Goal: Task Accomplishment & Management: Use online tool/utility

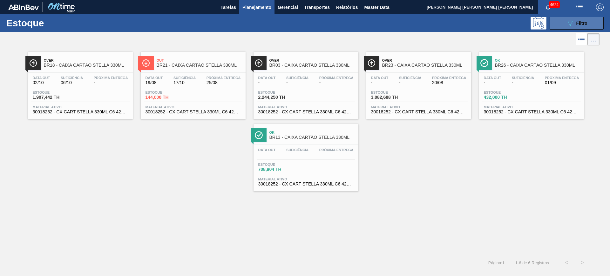
click at [574, 23] on div "089F7B8B-B2A5-4AFE-B5C0-19BA573D28AC Filtro" at bounding box center [576, 23] width 21 height 8
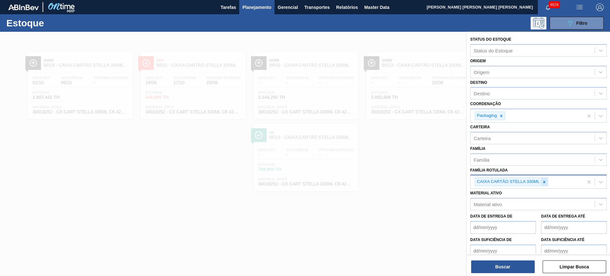
click at [545, 183] on icon at bounding box center [544, 182] width 4 height 4
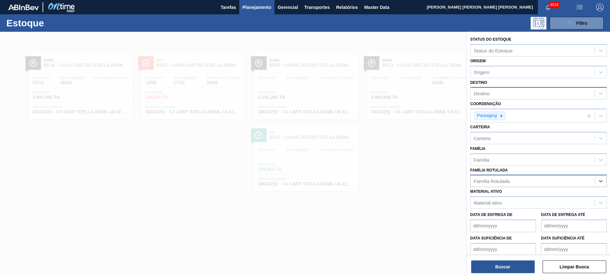
click at [501, 98] on div "Destino" at bounding box center [538, 93] width 137 height 12
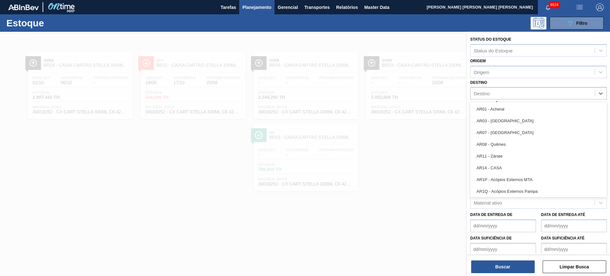
click at [499, 83] on div "Destino option AR01 - Acheral focused, 1 of 92. 92 results available. Use Up an…" at bounding box center [538, 89] width 137 height 22
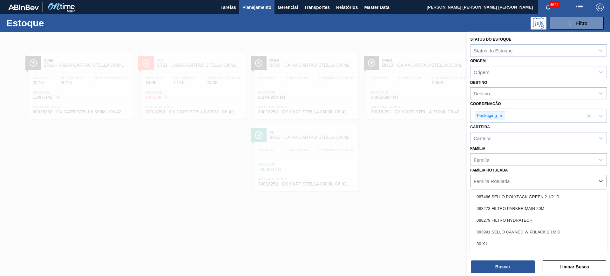
click at [507, 176] on div "Família Rotulada" at bounding box center [538, 181] width 137 height 12
type Rotulada "bandeja pape"
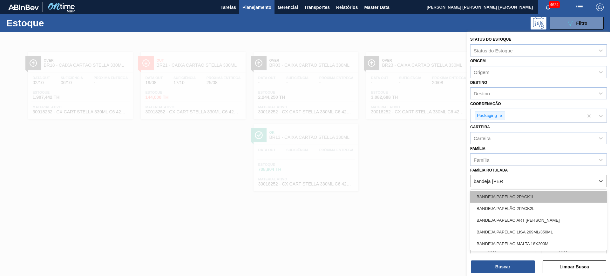
click at [512, 197] on div "BANDEJA PAPELÃO 2PACK1L" at bounding box center [538, 197] width 137 height 12
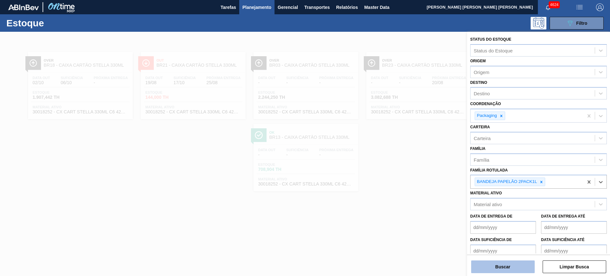
click at [515, 270] on button "Buscar" at bounding box center [503, 267] width 64 height 13
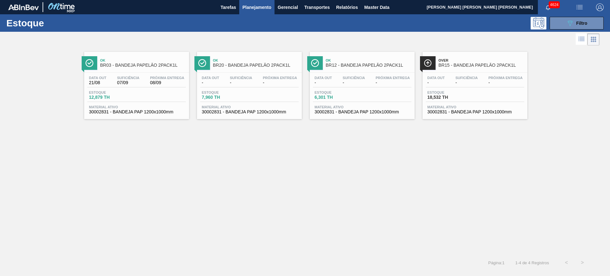
drag, startPoint x: 366, startPoint y: 86, endPoint x: 133, endPoint y: 87, distance: 232.6
click at [590, 22] on button "089F7B8B-B2A5-4AFE-B5C0-19BA573D28AC Filtro" at bounding box center [577, 23] width 54 height 13
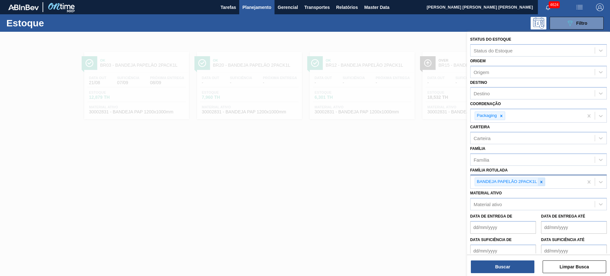
click at [542, 182] on icon at bounding box center [542, 182] width 2 height 2
click at [504, 115] on icon at bounding box center [501, 116] width 4 height 4
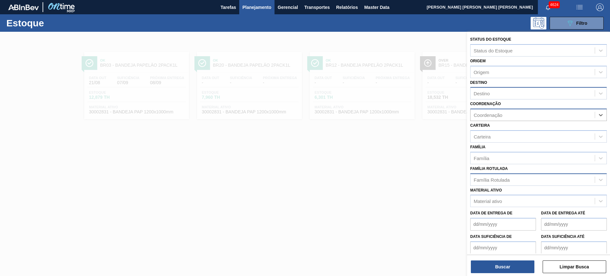
click at [501, 97] on div "Destino" at bounding box center [533, 93] width 124 height 9
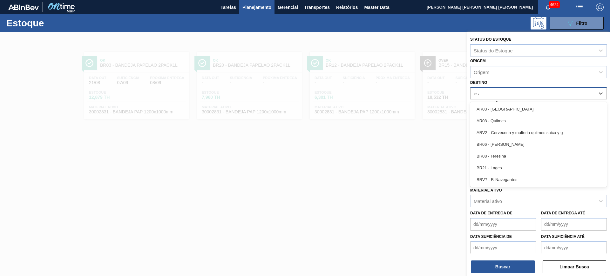
type input "e"
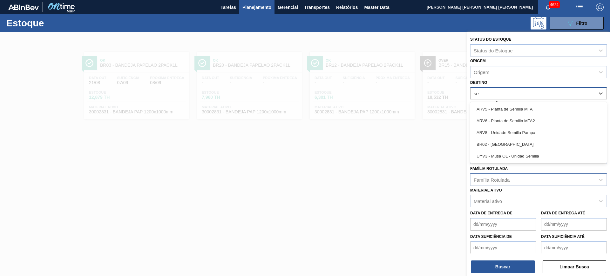
type input "ser"
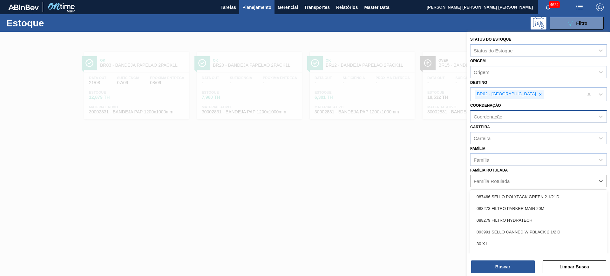
click at [513, 181] on div "Família Rotulada" at bounding box center [533, 181] width 124 height 9
type Rotulada "xarope"
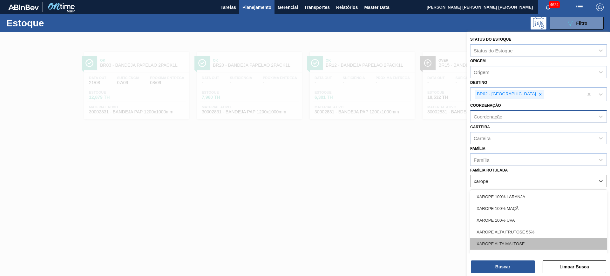
click at [526, 241] on div "XAROPE ALTA MALTOSE" at bounding box center [538, 244] width 137 height 12
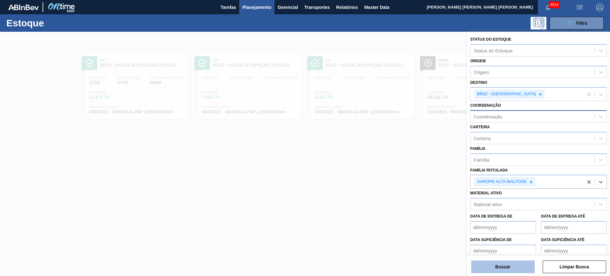
click at [522, 263] on button "Buscar" at bounding box center [503, 267] width 64 height 13
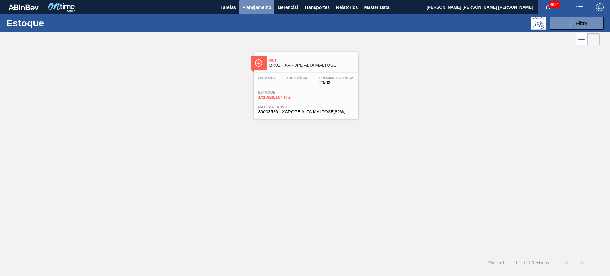
click at [249, 11] on button "Planejamento" at bounding box center [256, 7] width 35 height 14
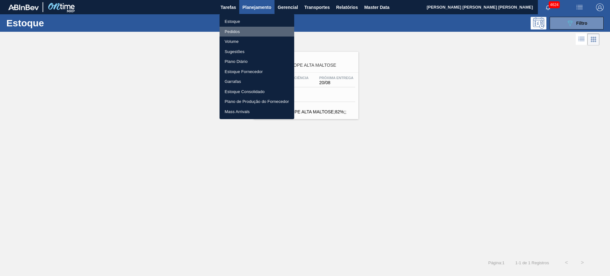
click at [248, 30] on li "Pedidos" at bounding box center [257, 32] width 75 height 10
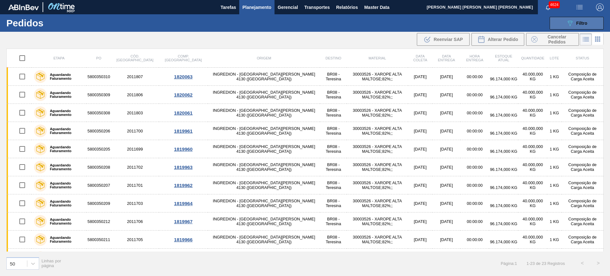
click at [580, 24] on span "Filtro" at bounding box center [581, 23] width 11 height 5
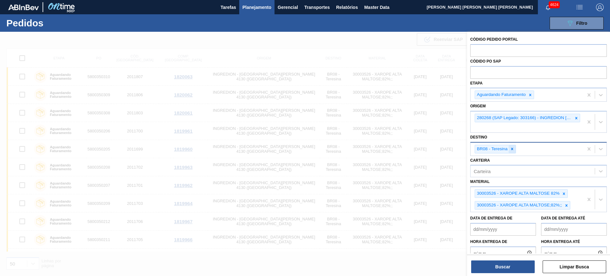
click at [515, 150] on div at bounding box center [512, 149] width 7 height 8
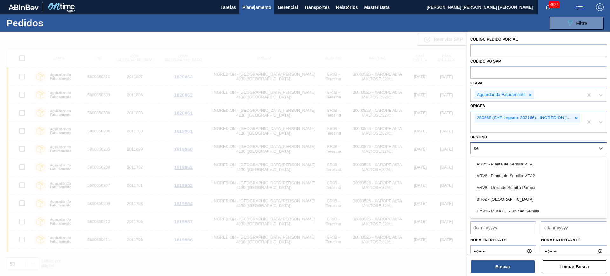
type input "ser"
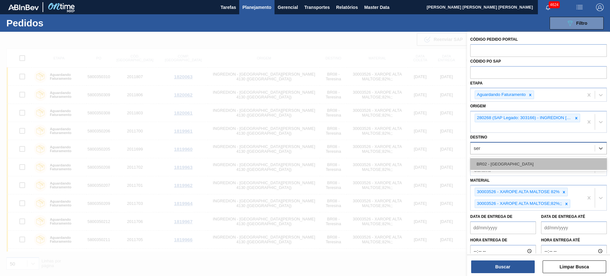
click at [519, 164] on div "BR02 - Sergipe" at bounding box center [538, 164] width 137 height 12
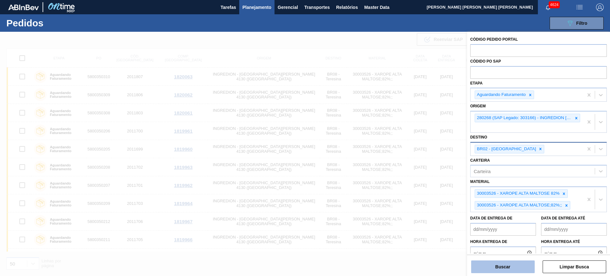
click at [521, 264] on button "Buscar" at bounding box center [503, 267] width 64 height 13
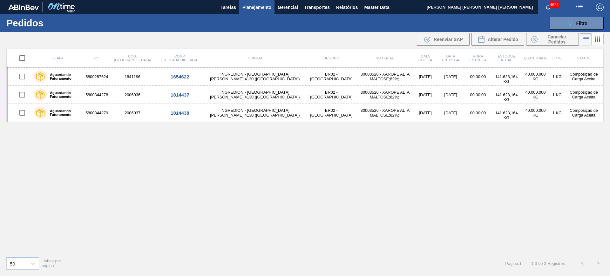
click at [293, 206] on div "Etapa PO Cód. Pedido Comp. Carga Origem Destino Material Data coleta Data entre…" at bounding box center [304, 150] width 597 height 203
click at [263, 6] on span "Planejamento" at bounding box center [256, 7] width 29 height 8
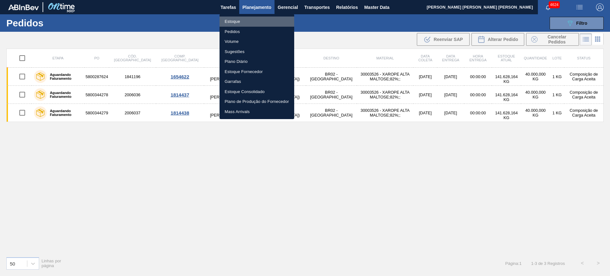
click at [248, 24] on li "Estoque" at bounding box center [257, 22] width 75 height 10
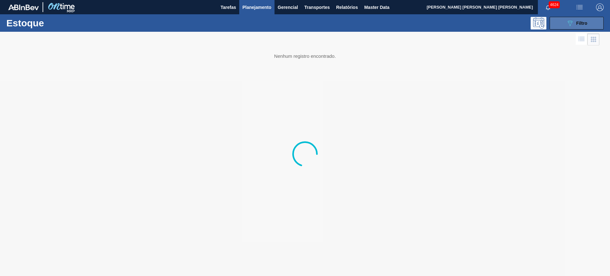
click at [569, 18] on button "089F7B8B-B2A5-4AFE-B5C0-19BA573D28AC Filtro" at bounding box center [577, 23] width 54 height 13
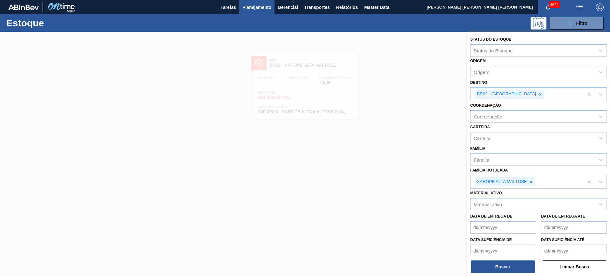
click at [532, 182] on icon at bounding box center [531, 182] width 4 height 4
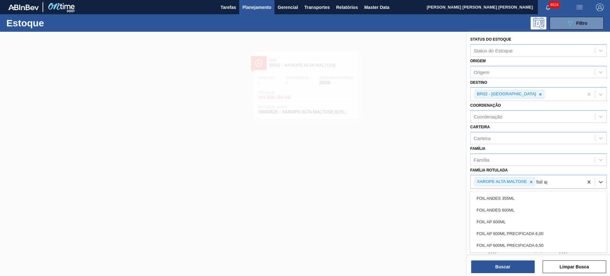
type Rotulada "foil ap"
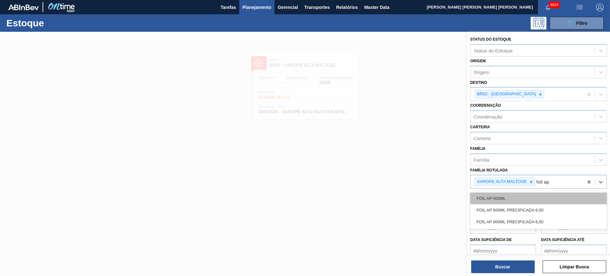
click at [535, 196] on div "FOIL AP 600ML" at bounding box center [538, 199] width 137 height 12
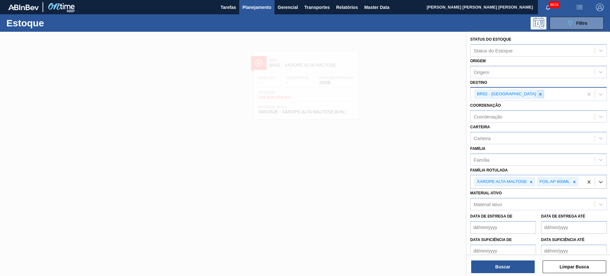
click at [538, 94] on icon at bounding box center [540, 94] width 4 height 4
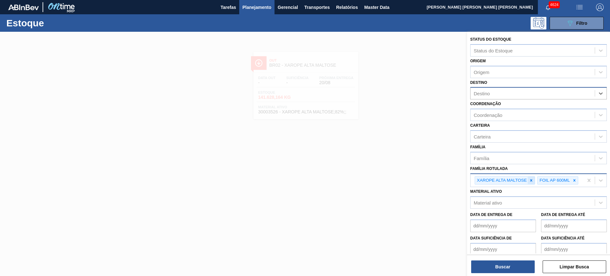
click at [531, 181] on icon at bounding box center [531, 180] width 2 height 2
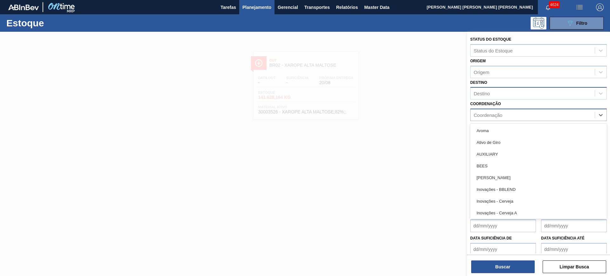
click at [493, 115] on div "Coordenação" at bounding box center [488, 114] width 29 height 5
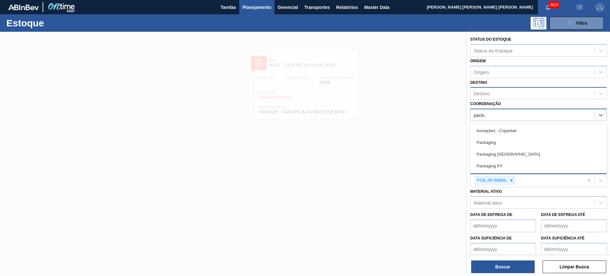
type input "packag"
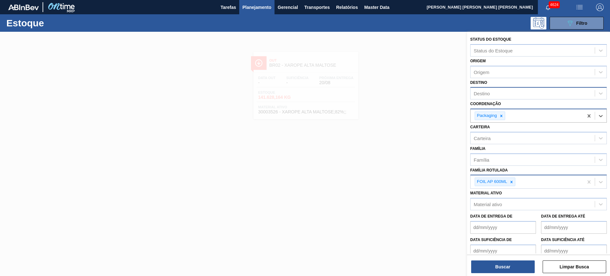
click at [483, 94] on div "Destino" at bounding box center [482, 93] width 16 height 5
type input "guar"
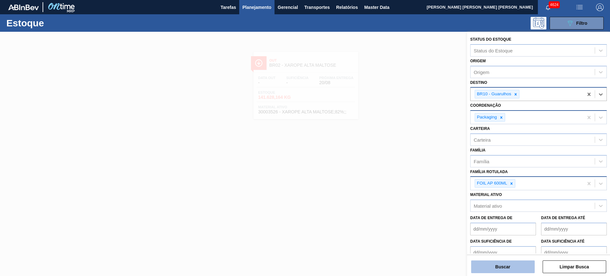
click at [502, 267] on button "Buscar" at bounding box center [503, 267] width 64 height 13
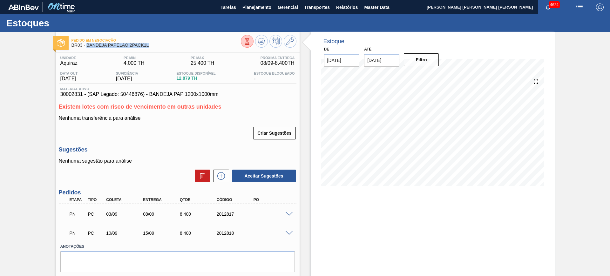
drag, startPoint x: 158, startPoint y: 47, endPoint x: 87, endPoint y: 49, distance: 70.6
click at [87, 49] on div "Pedido em Negociação BR03 - BANDEJA PAPELÃO 2PACK1L" at bounding box center [156, 43] width 169 height 14
copy span "BANDEJA PAPELÃO 2PACK1L"
click at [290, 214] on span at bounding box center [289, 214] width 8 height 5
type input "0,42"
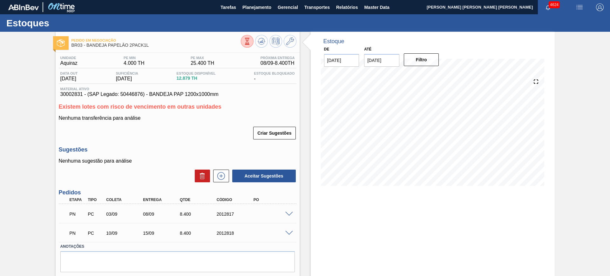
type input "8,4"
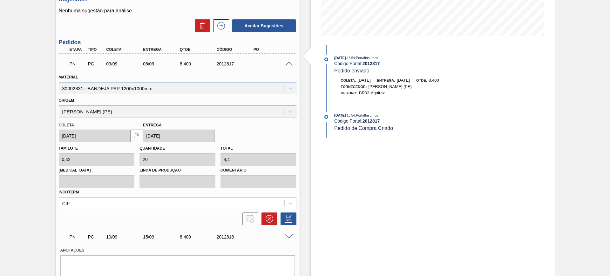
scroll to position [159, 0]
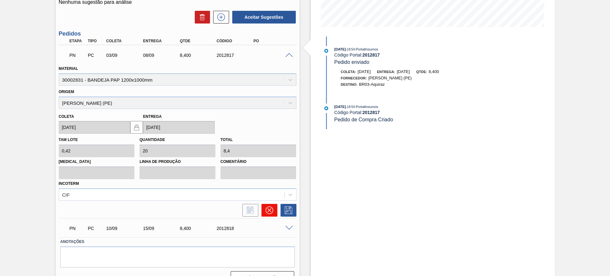
click at [270, 212] on icon at bounding box center [270, 211] width 8 height 8
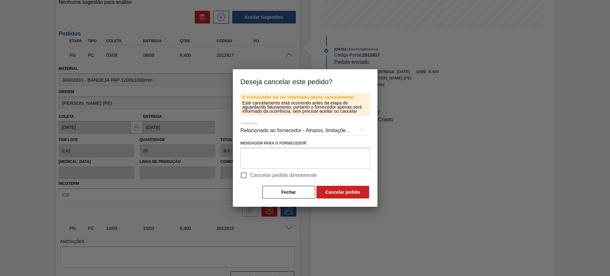
drag, startPoint x: 263, startPoint y: 174, endPoint x: 269, endPoint y: 175, distance: 5.7
click at [268, 175] on span "Cancelar pedido diretamente" at bounding box center [283, 176] width 67 height 8
click at [246, 176] on input "Cancelar pedido diretamente" at bounding box center [243, 175] width 13 height 13
checkbox input "true"
click at [279, 192] on button "Fechar" at bounding box center [288, 192] width 53 height 13
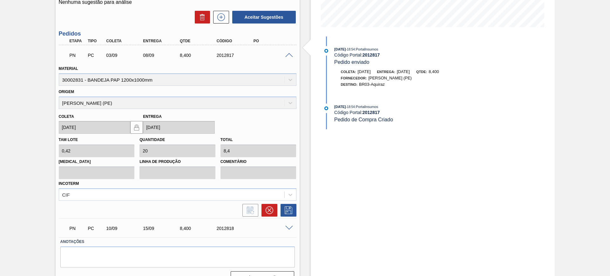
click at [288, 229] on span at bounding box center [289, 228] width 8 height 5
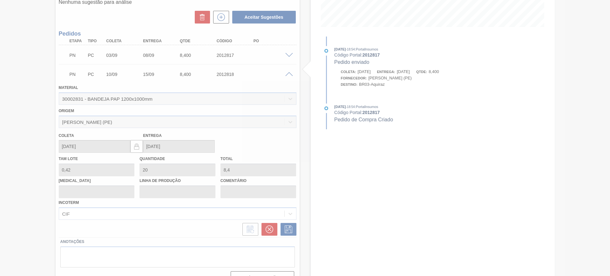
click at [273, 230] on div at bounding box center [305, 138] width 610 height 276
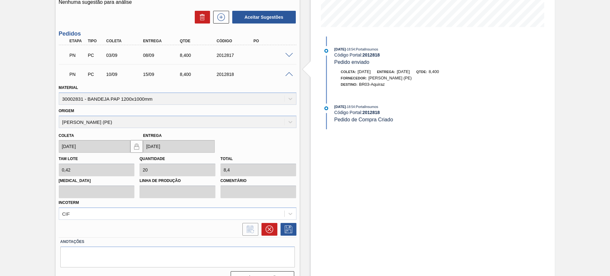
click at [273, 230] on button at bounding box center [270, 229] width 16 height 13
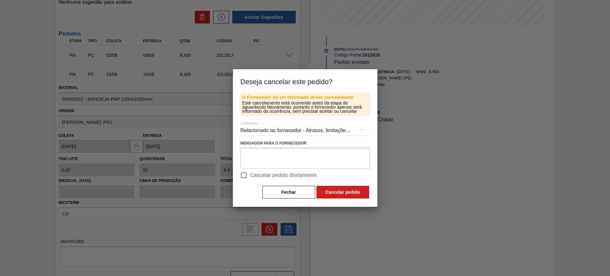
click at [260, 176] on span "Cancelar pedido diretamente" at bounding box center [283, 176] width 67 height 8
click at [250, 176] on input "Cancelar pedido diretamente" at bounding box center [243, 175] width 13 height 13
checkbox input "true"
click at [336, 194] on button "Cancelar pedido" at bounding box center [343, 192] width 53 height 13
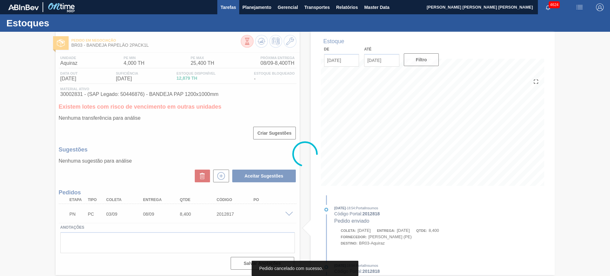
scroll to position [0, 0]
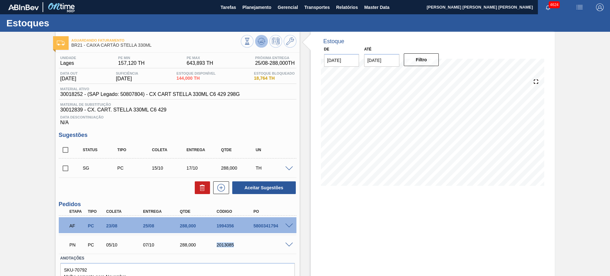
click at [264, 41] on icon at bounding box center [261, 39] width 6 height 3
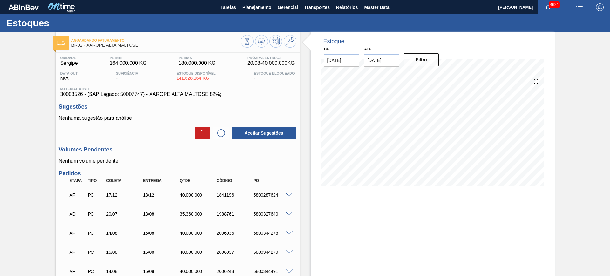
click at [290, 194] on span at bounding box center [289, 195] width 8 height 5
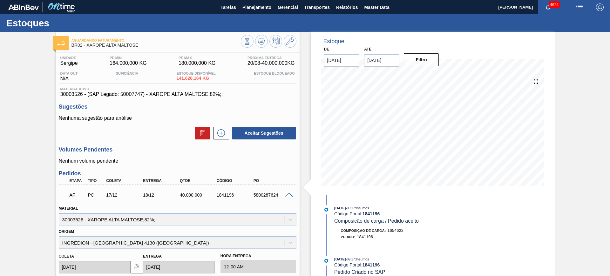
click at [290, 194] on span at bounding box center [289, 195] width 8 height 5
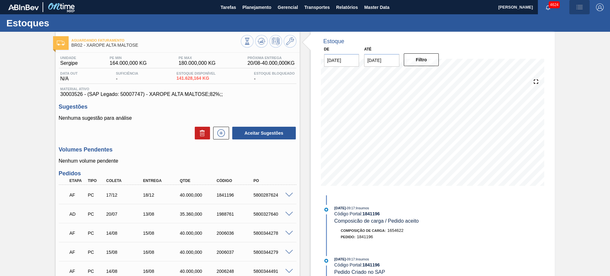
click at [577, 9] on img "button" at bounding box center [580, 7] width 8 height 8
click at [564, 24] on li "Upload de Volumes" at bounding box center [577, 22] width 55 height 11
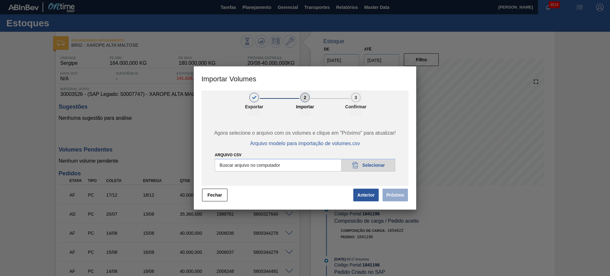
click at [306, 162] on input "Arquivo csv" at bounding box center [305, 165] width 181 height 13
type input "C:\fakepath\PedidoVolumeModeloImportacao (3).csv"
click at [395, 197] on button "Próximo" at bounding box center [395, 195] width 25 height 13
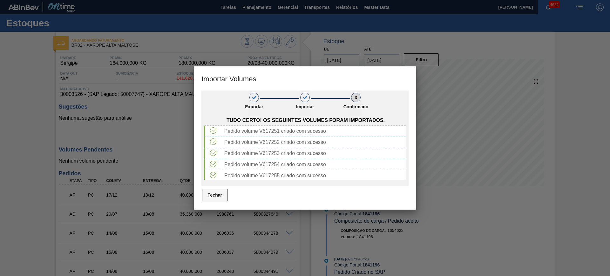
click at [208, 193] on button "Fechar" at bounding box center [214, 195] width 25 height 13
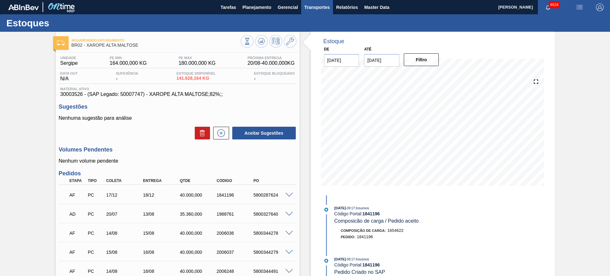
click at [327, 3] on span "Transportes" at bounding box center [316, 7] width 25 height 8
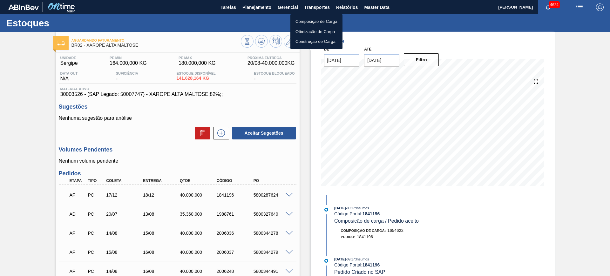
click at [309, 30] on li "Otimização de Carga" at bounding box center [316, 32] width 52 height 10
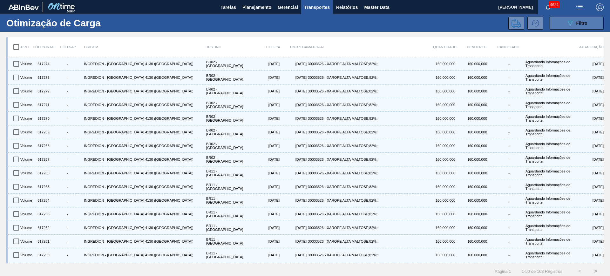
click at [581, 26] on div "089F7B8B-B2A5-4AFE-B5C0-19BA573D28AC Filtro" at bounding box center [576, 23] width 21 height 8
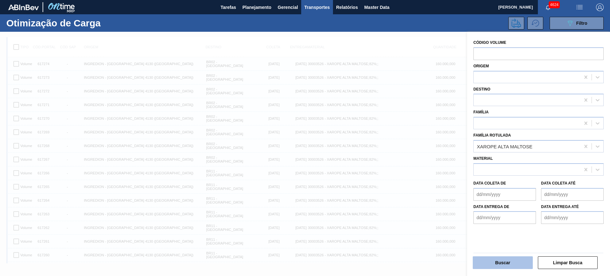
click at [515, 257] on button "Buscar" at bounding box center [503, 262] width 60 height 13
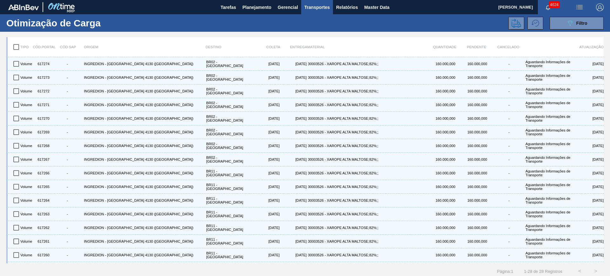
click at [17, 46] on input "checkbox" at bounding box center [16, 46] width 13 height 13
checkbox input "true"
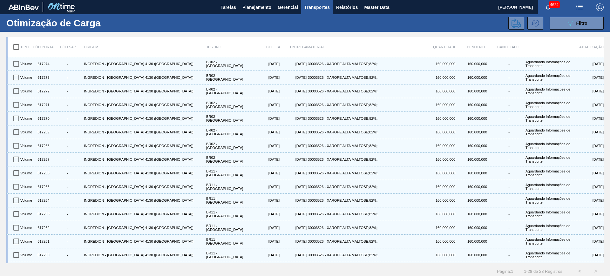
checkbox input "true"
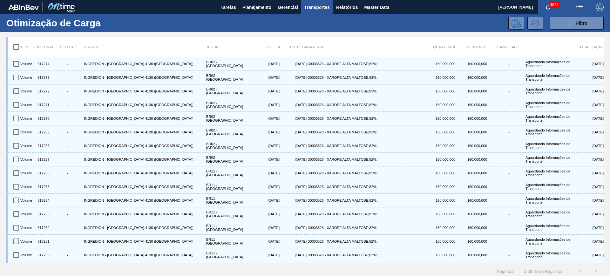
checkbox input "true"
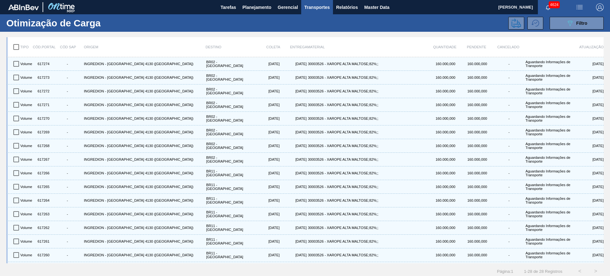
checkbox input "true"
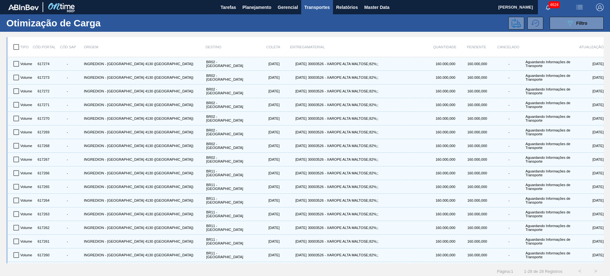
checkbox input "true"
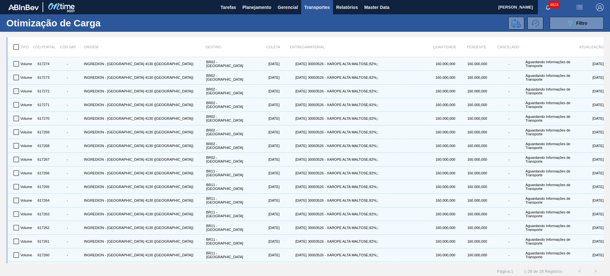
checkbox input "true"
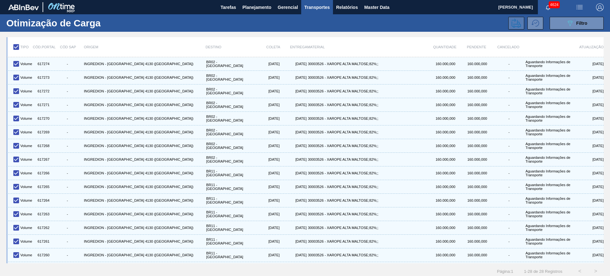
click at [514, 25] on icon at bounding box center [517, 23] width 10 height 10
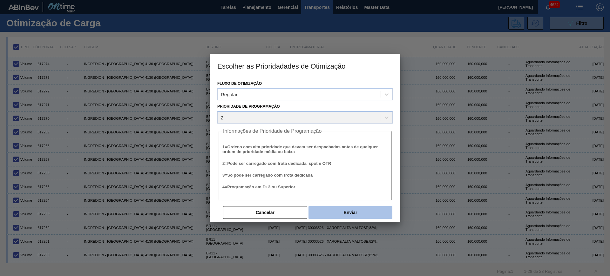
click at [358, 212] on button "Enviar" at bounding box center [351, 212] width 84 height 13
